Goal: Transaction & Acquisition: Obtain resource

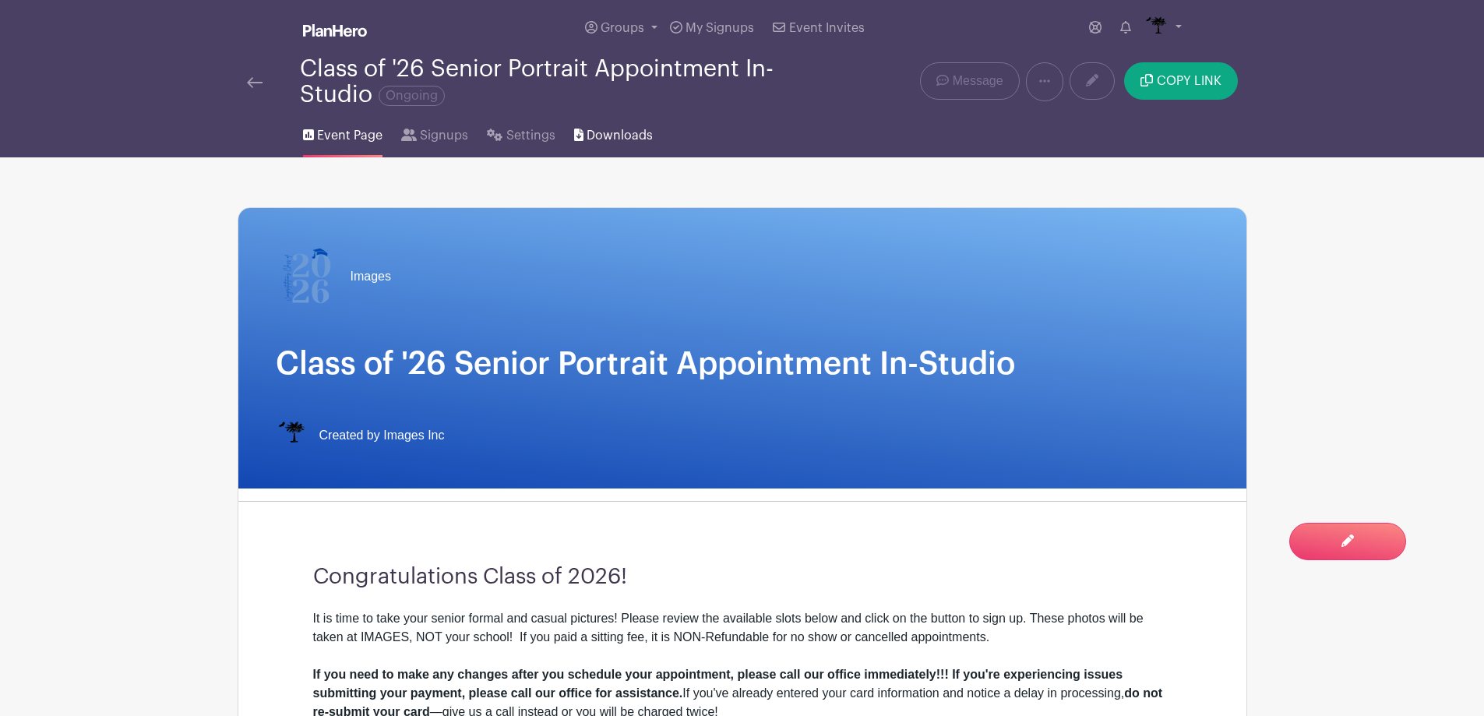
click at [611, 134] on span "Downloads" at bounding box center [620, 135] width 66 height 19
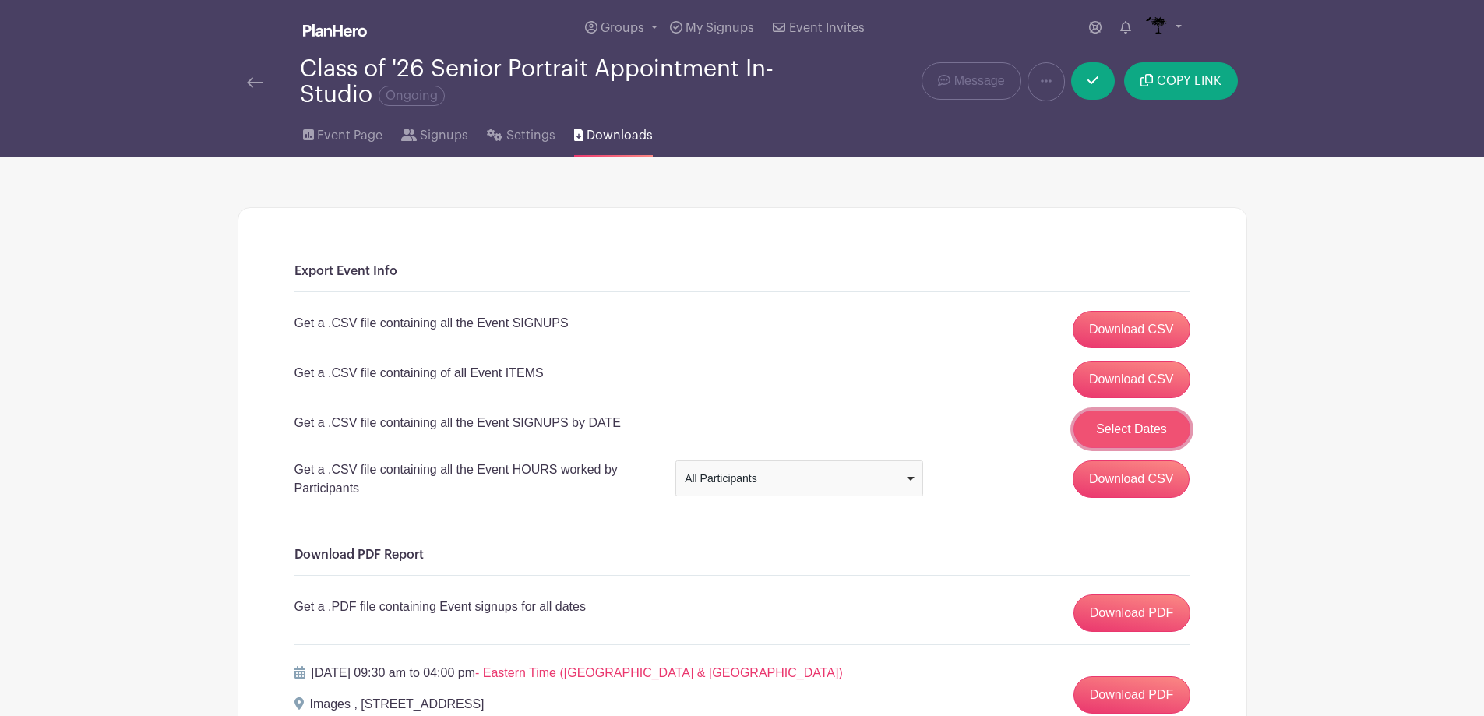
click at [1151, 418] on button "Select Dates" at bounding box center [1132, 429] width 117 height 37
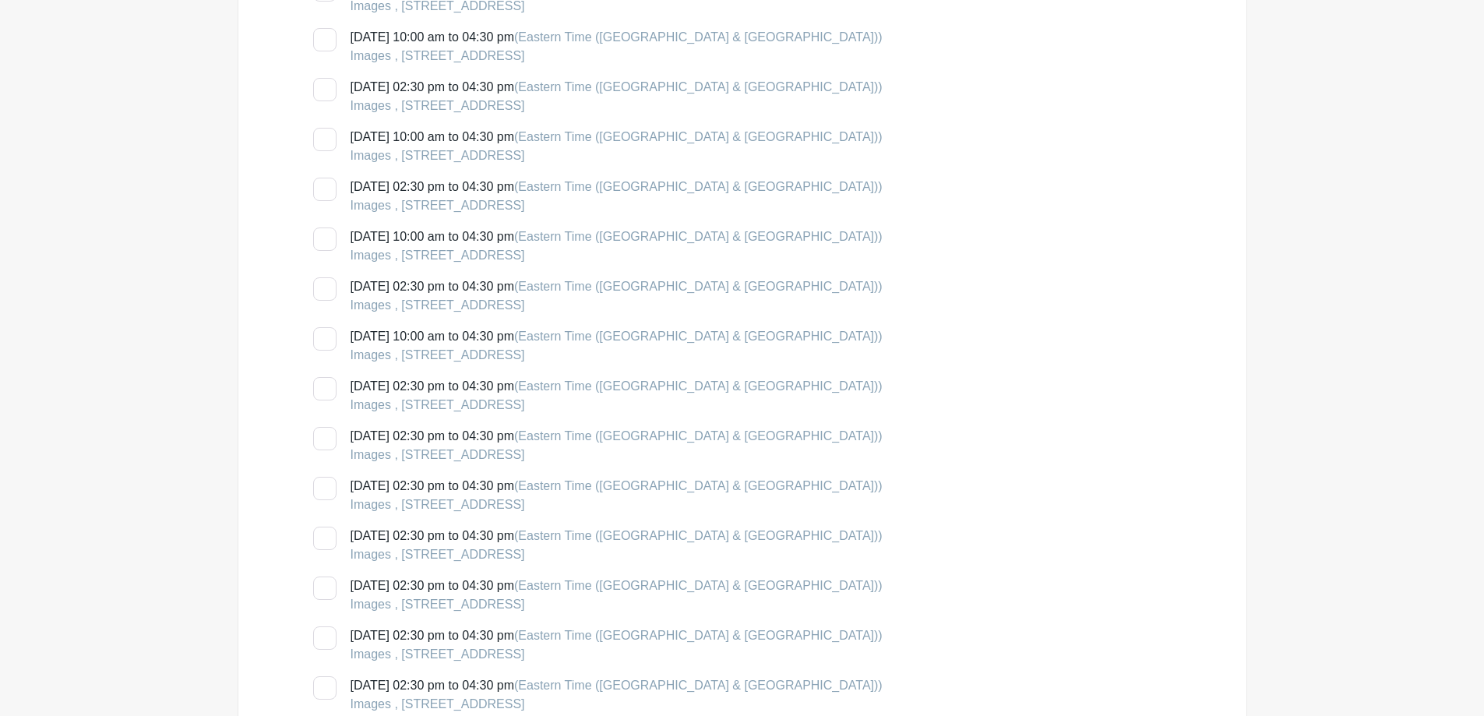
scroll to position [2259, 0]
click at [327, 239] on div at bounding box center [324, 238] width 23 height 23
click at [323, 237] on input "[DATE] 10:00 am to 04:30 pm (Eastern Time ([GEOGRAPHIC_DATA] & [GEOGRAPHIC_DATA…" at bounding box center [318, 232] width 10 height 10
checkbox input "true"
click at [329, 288] on div at bounding box center [324, 288] width 23 height 23
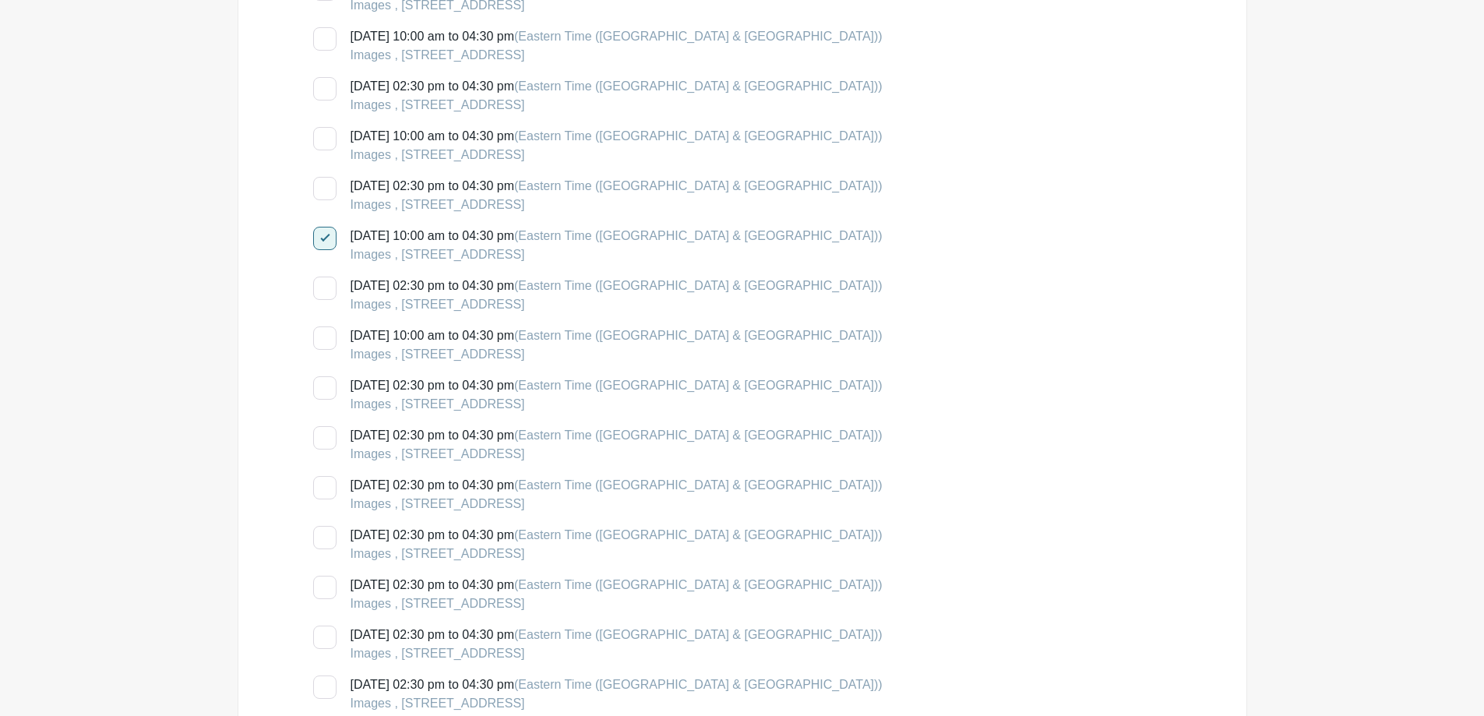
click at [323, 287] on input "[DATE] 02:30 pm to 04:30 pm (Eastern Time ([GEOGRAPHIC_DATA] & [GEOGRAPHIC_DATA…" at bounding box center [318, 282] width 10 height 10
checkbox input "true"
click at [333, 342] on div at bounding box center [324, 337] width 23 height 23
click at [323, 337] on input "[DATE] 10:00 am to 04:30 pm (Eastern Time ([GEOGRAPHIC_DATA] & [GEOGRAPHIC_DATA…" at bounding box center [318, 331] width 10 height 10
checkbox input "true"
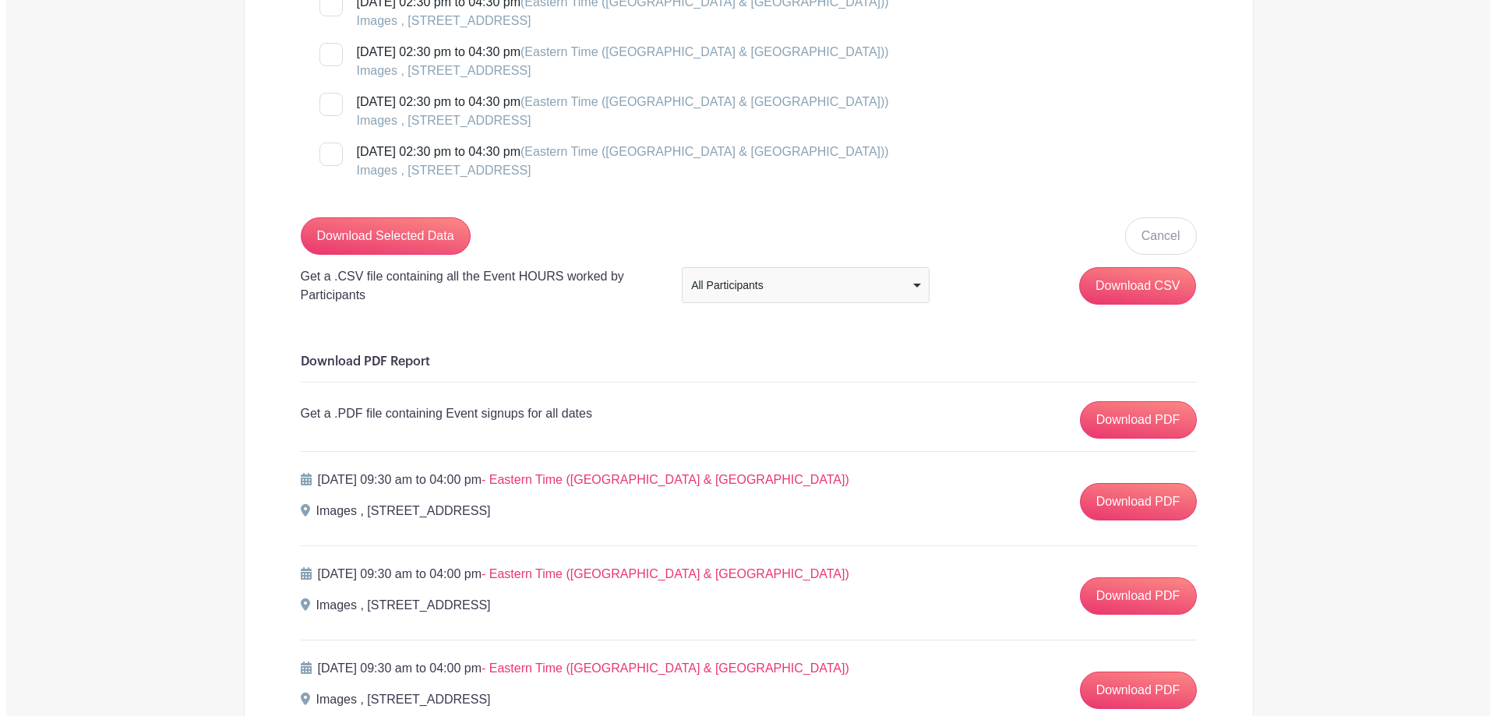
scroll to position [3895, 0]
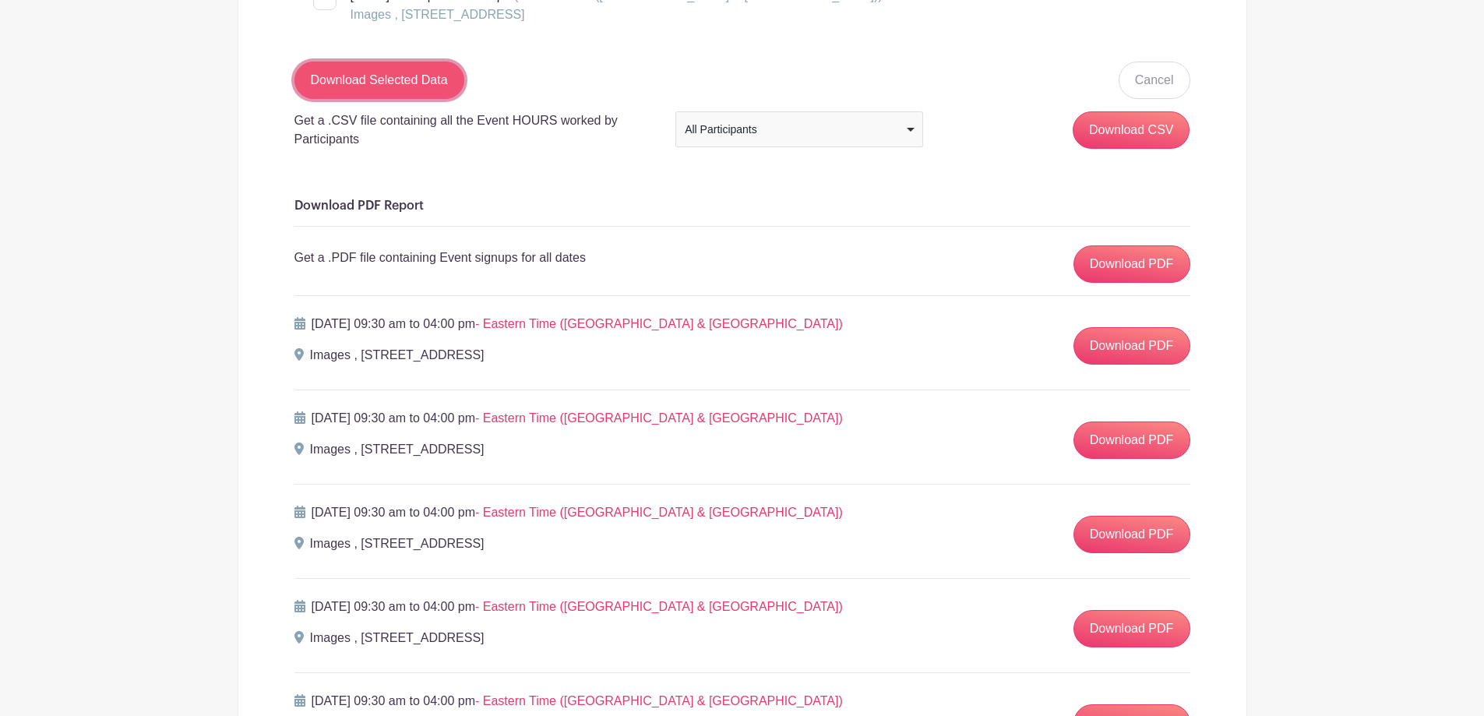
click at [384, 69] on input "Download Selected Data" at bounding box center [379, 80] width 170 height 37
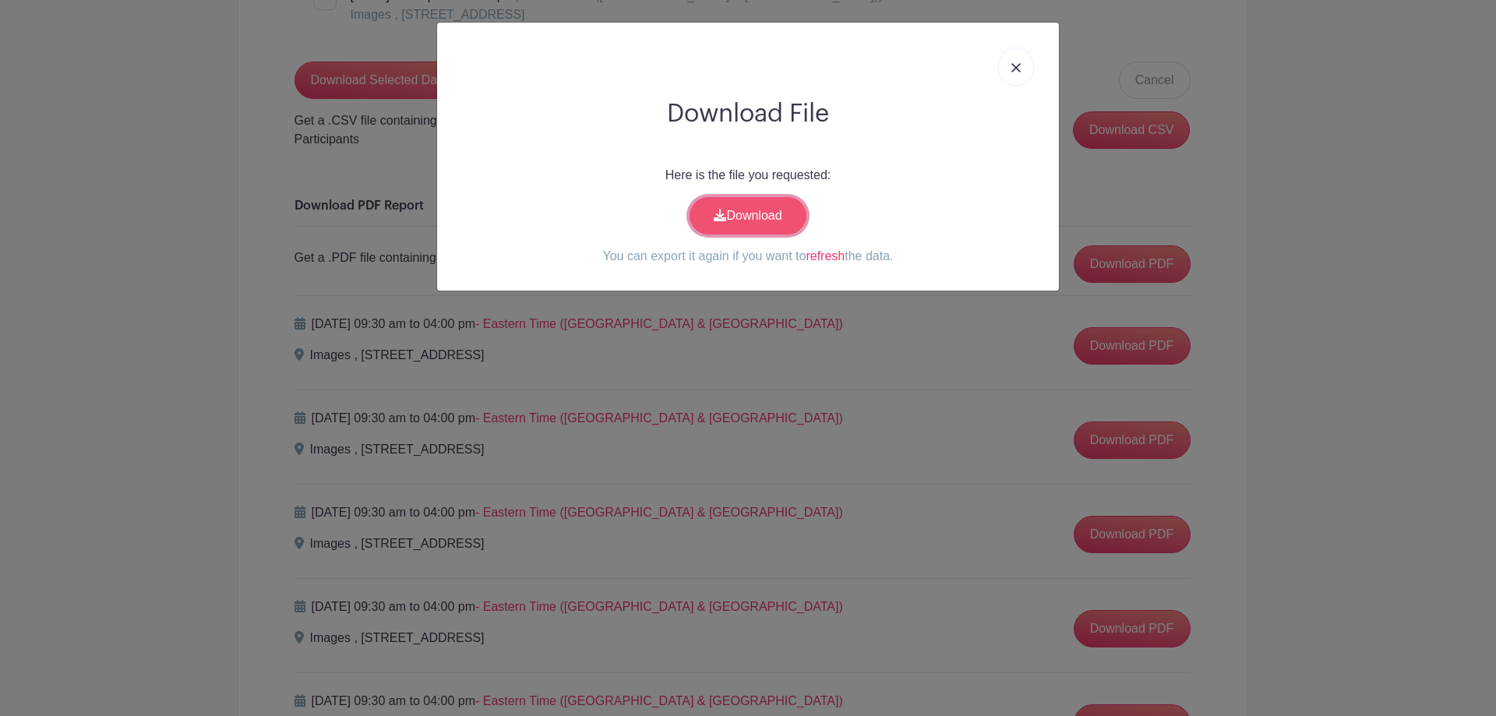
click at [721, 202] on link "Download" at bounding box center [747, 215] width 117 height 37
